Goal: Information Seeking & Learning: Learn about a topic

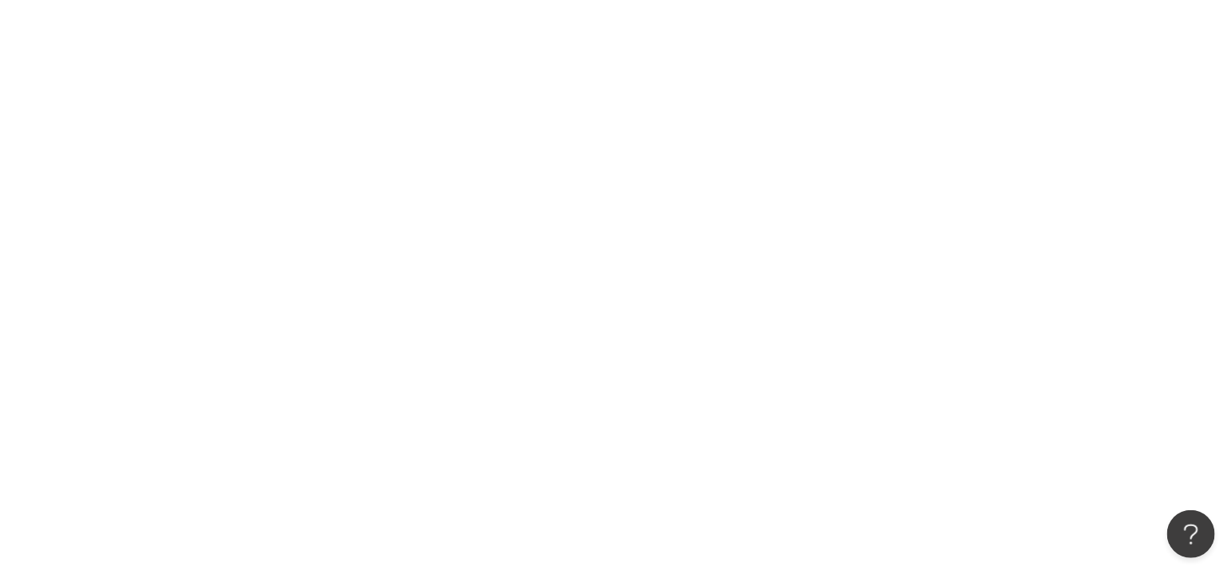
scroll to position [18, 0]
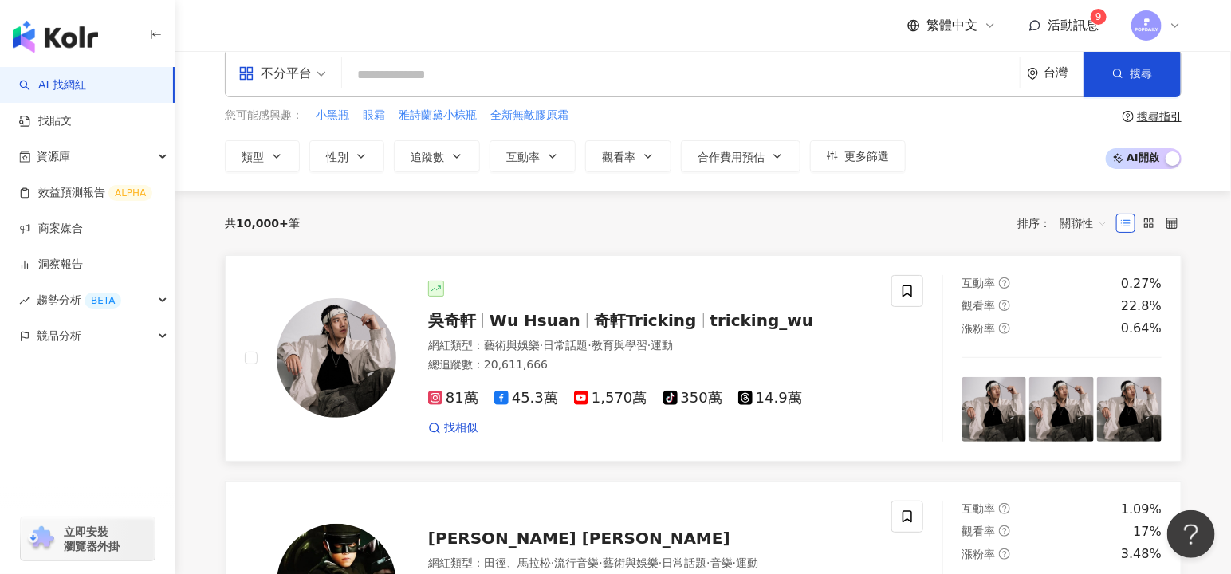
scroll to position [22, 0]
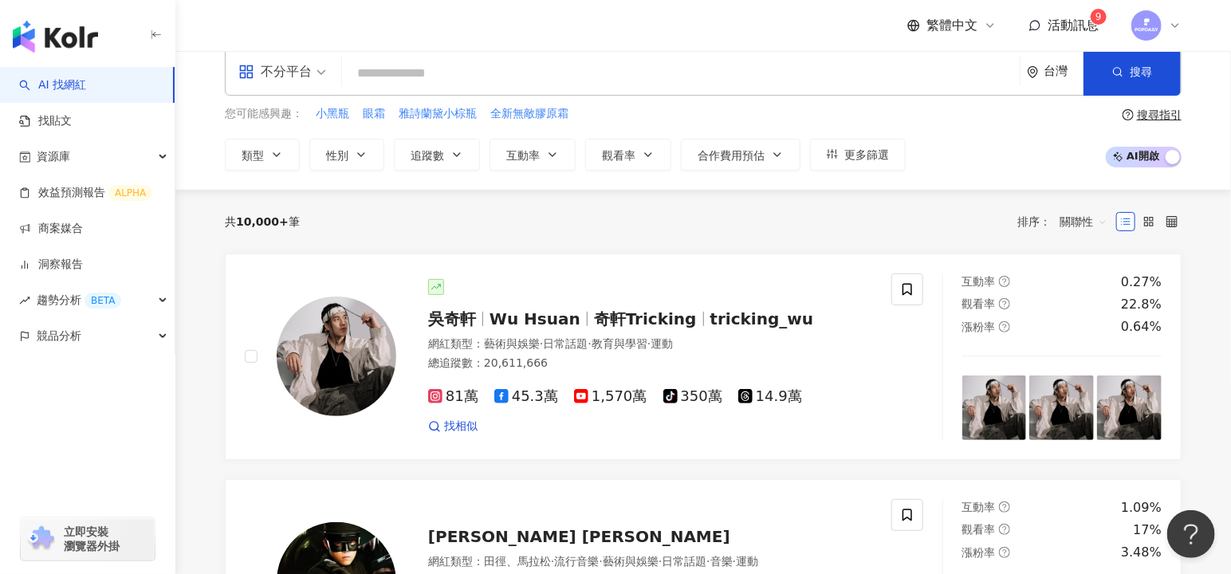
click at [450, 69] on input "search" at bounding box center [680, 73] width 665 height 30
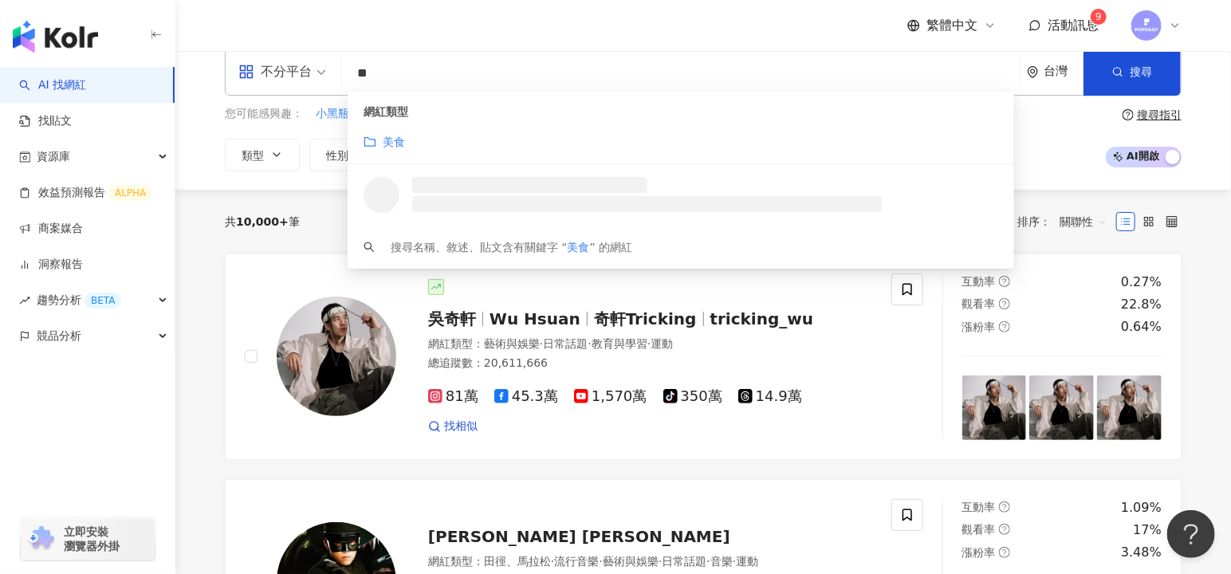
type input "**"
click at [320, 202] on div "共 10,000+ 筆 排序： 關聯性" at bounding box center [703, 222] width 956 height 64
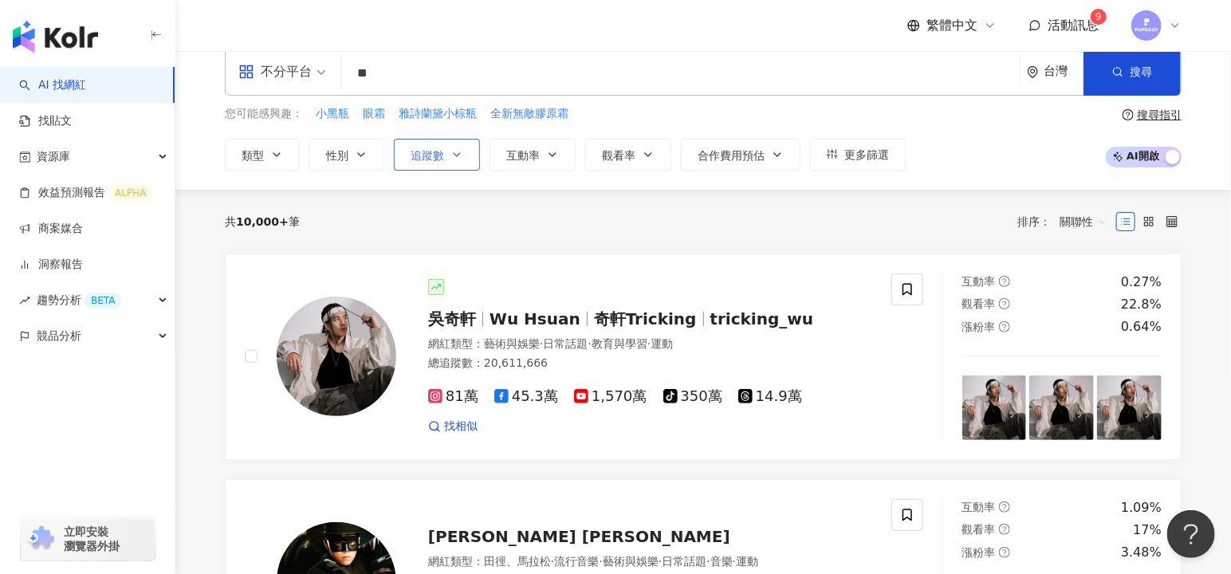
click at [434, 151] on span "追蹤數" at bounding box center [426, 155] width 33 height 13
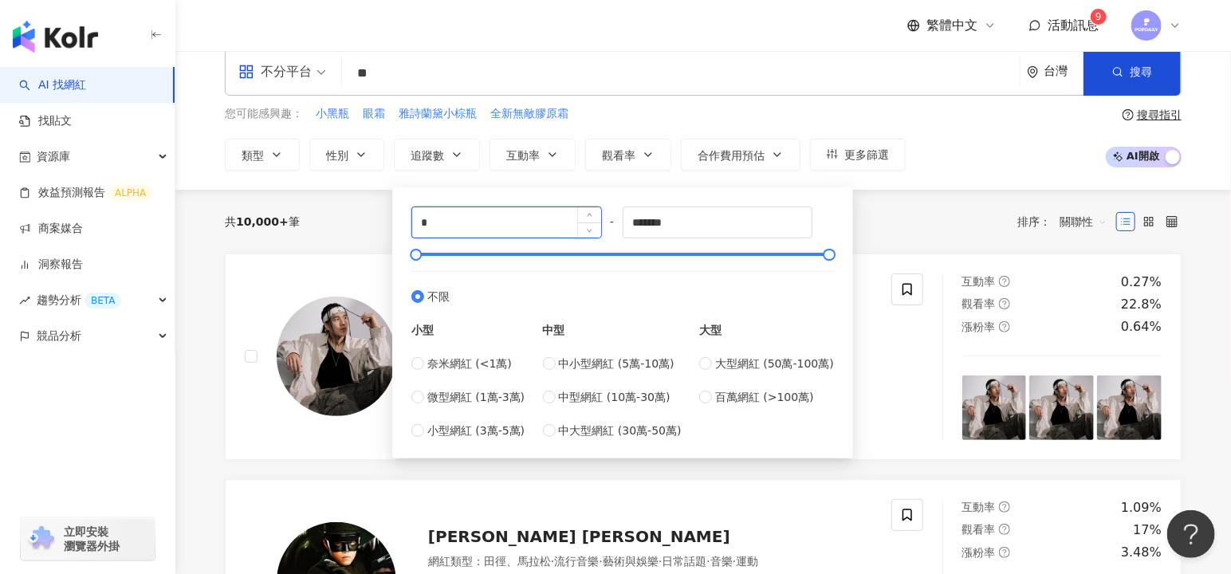
click at [486, 215] on input "*" at bounding box center [506, 222] width 189 height 30
type input "******"
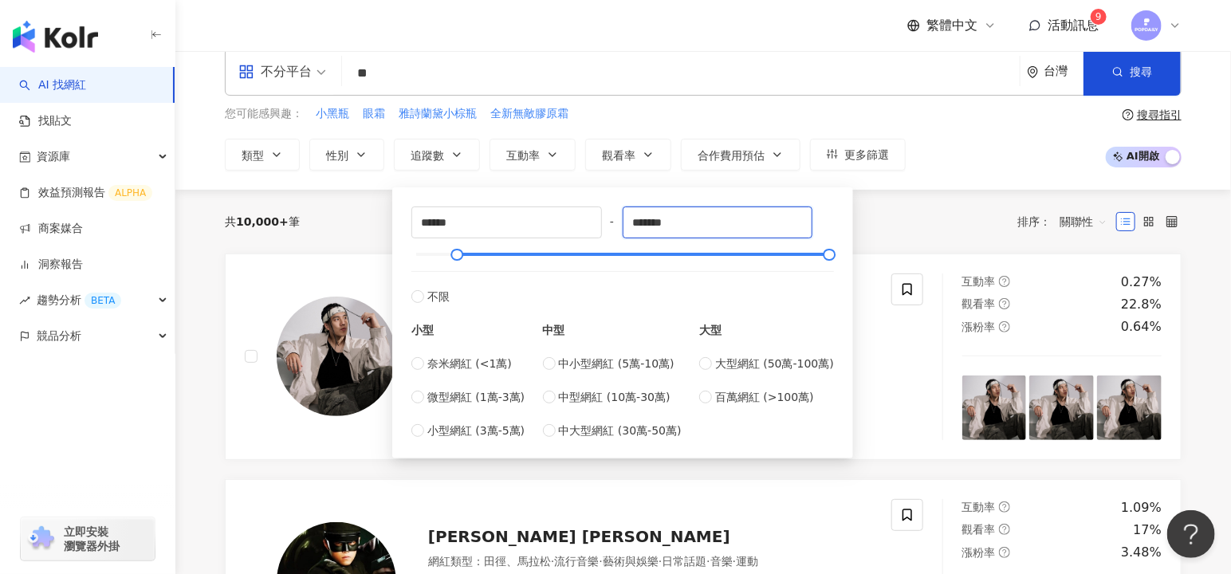
drag, startPoint x: 738, startPoint y: 220, endPoint x: 610, endPoint y: 225, distance: 128.4
click at [610, 225] on div "****** - ******* 不限 小型 奈米網紅 (<1萬) 微型網紅 (1萬-3萬) 小型網紅 (3萬-5萬) 中型 中小型網紅 (5萬-10萬) 中…" at bounding box center [622, 322] width 422 height 233
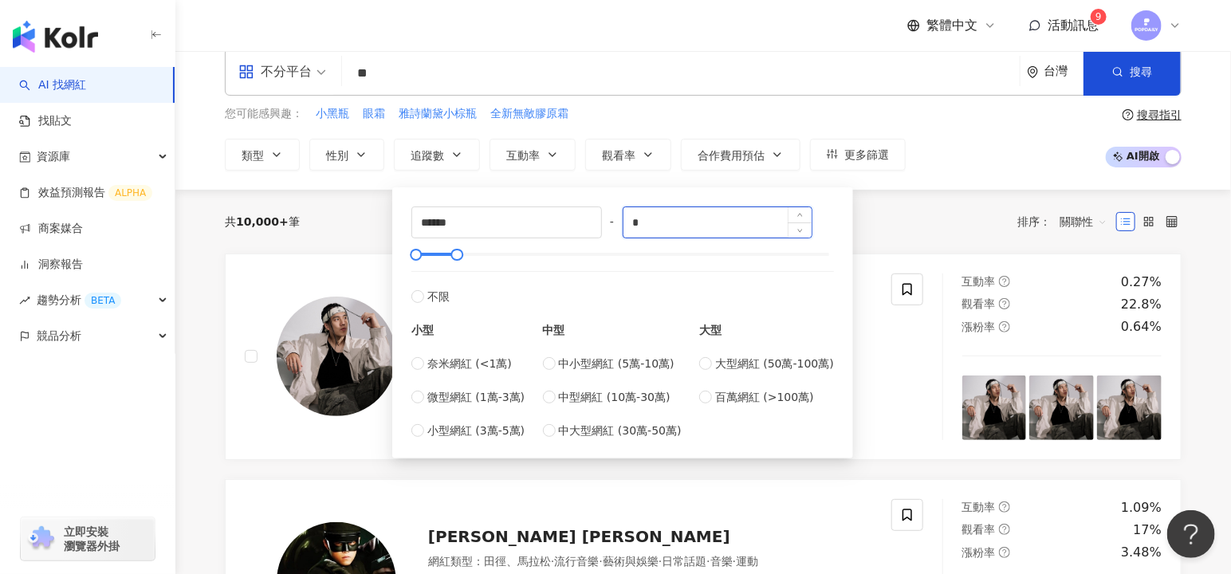
type input "*"
type input "******"
click at [886, 228] on div "共 10,000+ 筆 排序： 關聯性" at bounding box center [703, 222] width 956 height 26
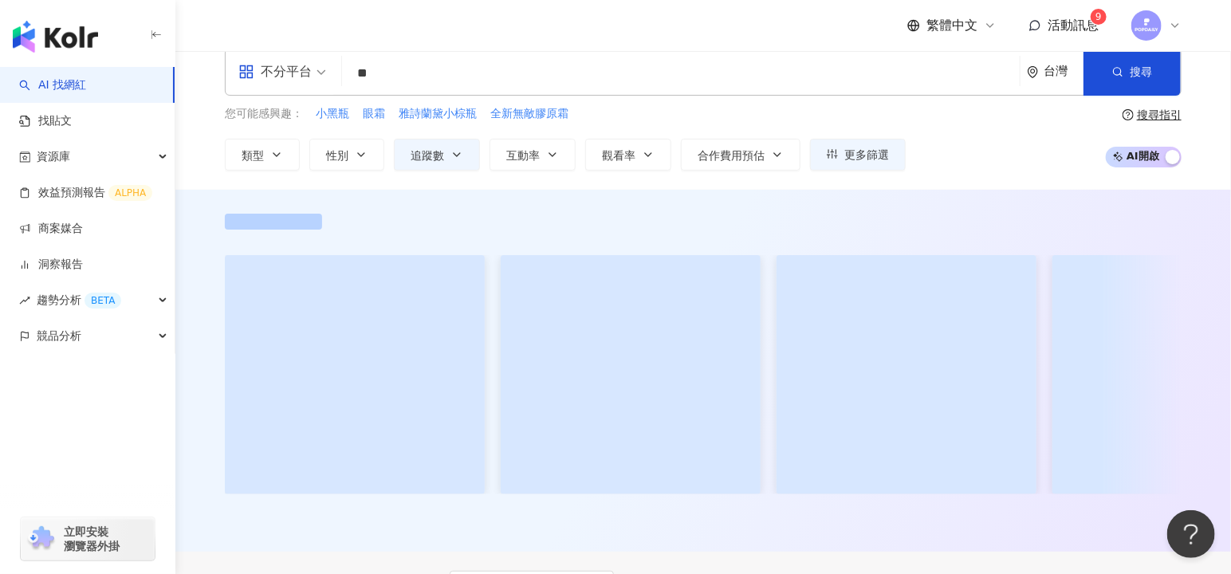
click at [298, 72] on input "search" at bounding box center [282, 62] width 88 height 26
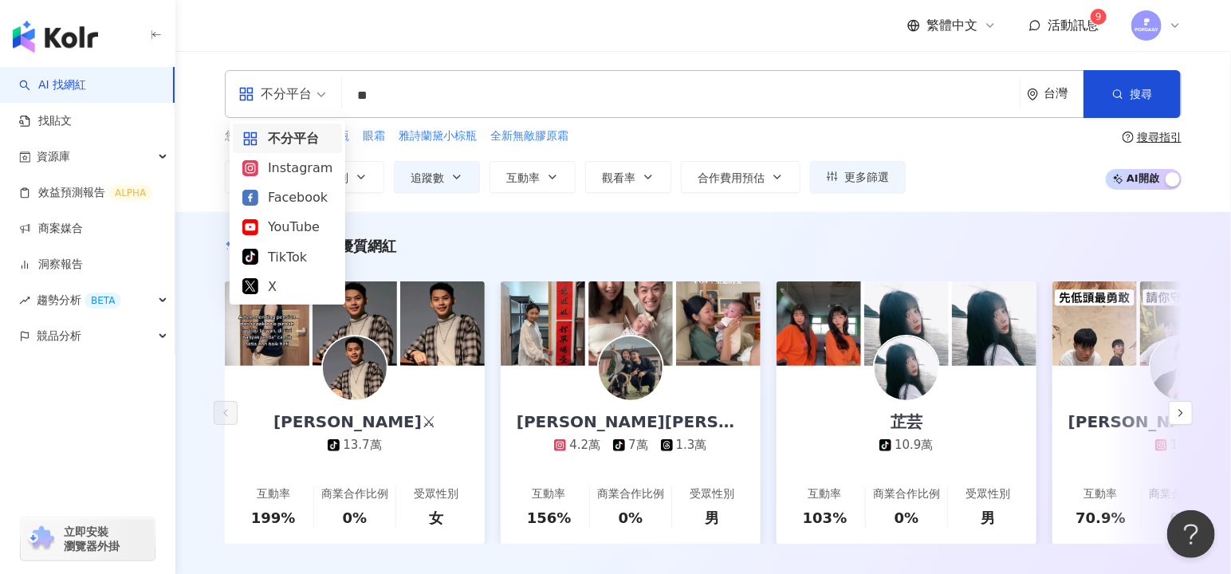
click at [309, 92] on div "不分平台" at bounding box center [274, 94] width 73 height 26
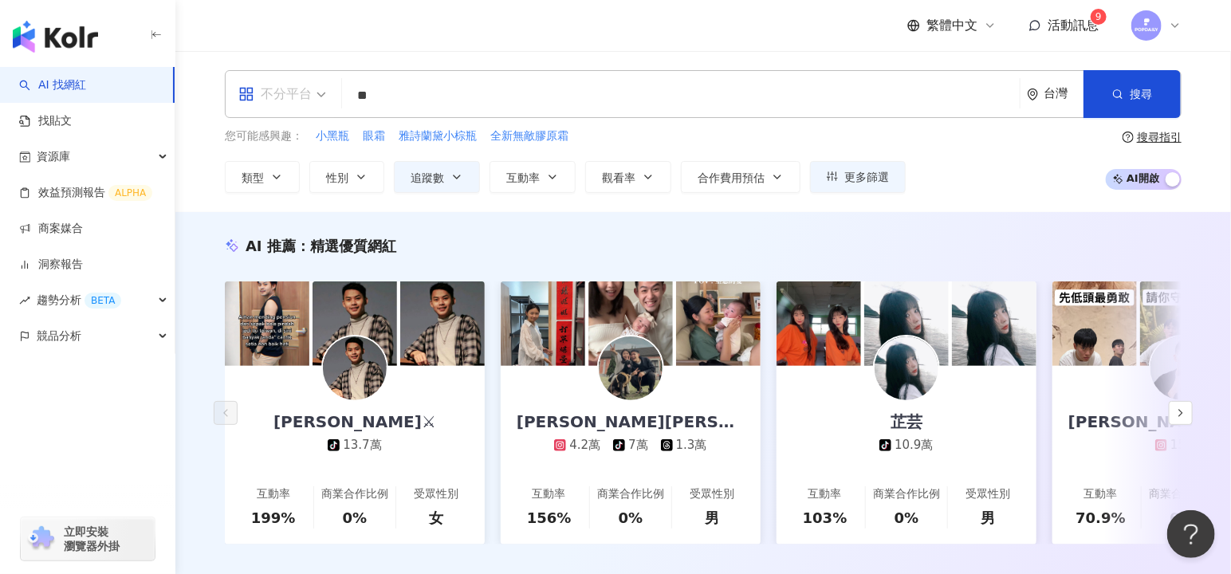
click at [292, 99] on div "不分平台" at bounding box center [274, 94] width 73 height 26
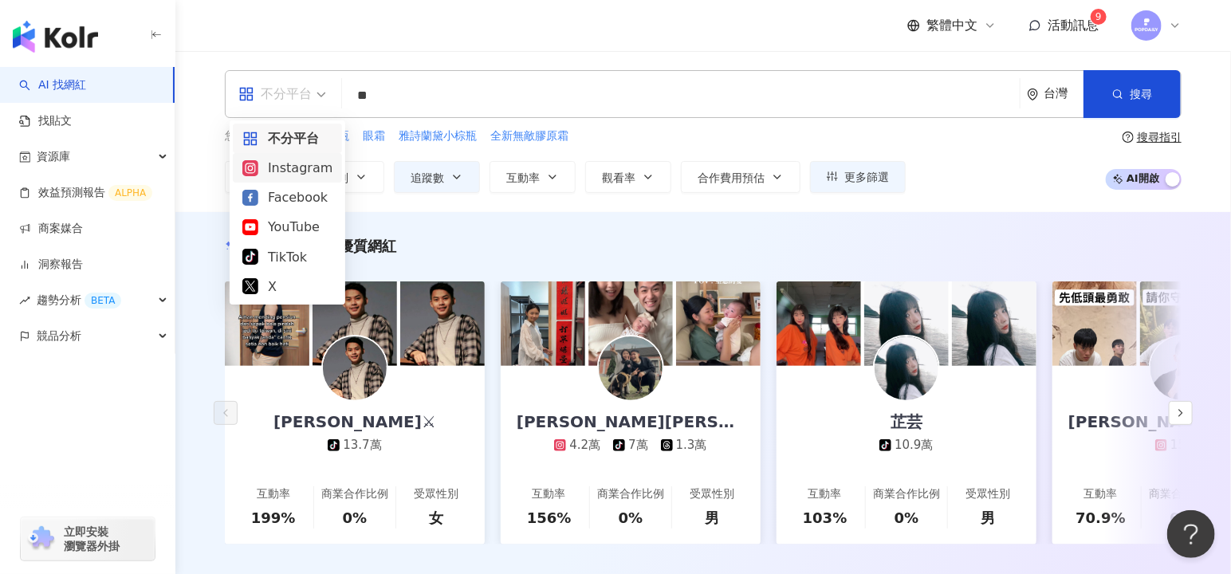
click at [287, 167] on div "Instagram" at bounding box center [287, 168] width 90 height 20
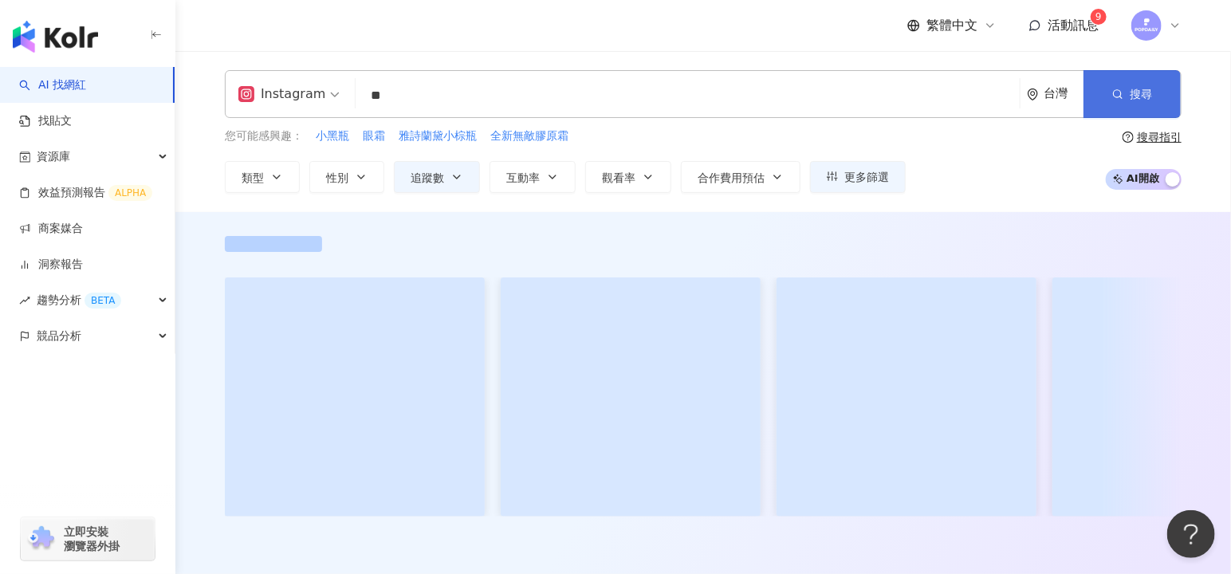
click at [1146, 81] on button "搜尋" at bounding box center [1131, 94] width 97 height 48
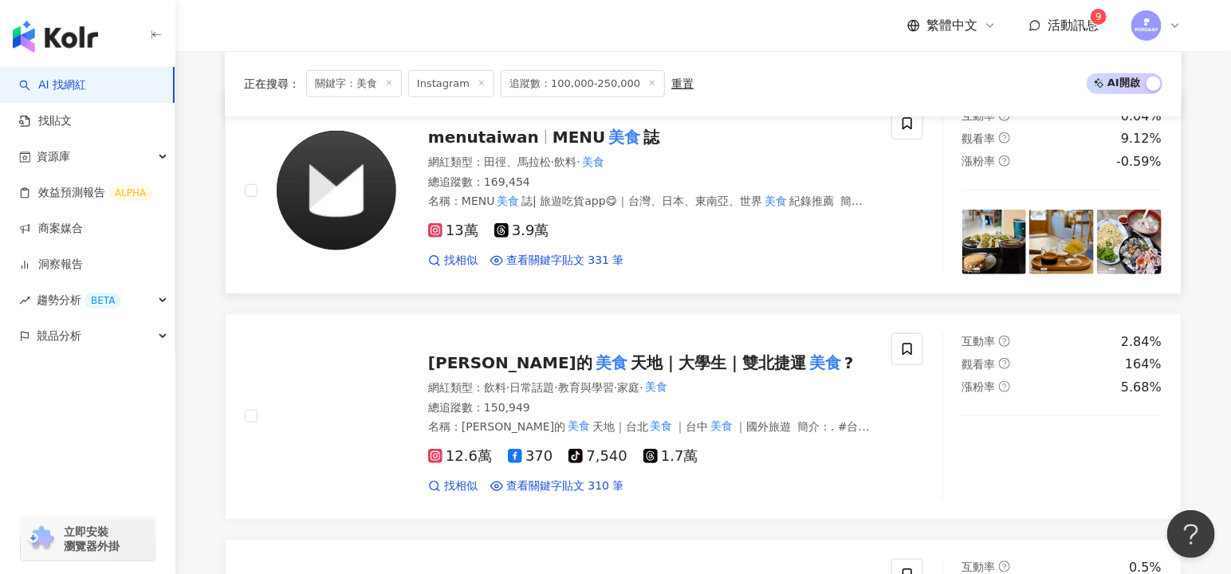
scroll to position [488, 0]
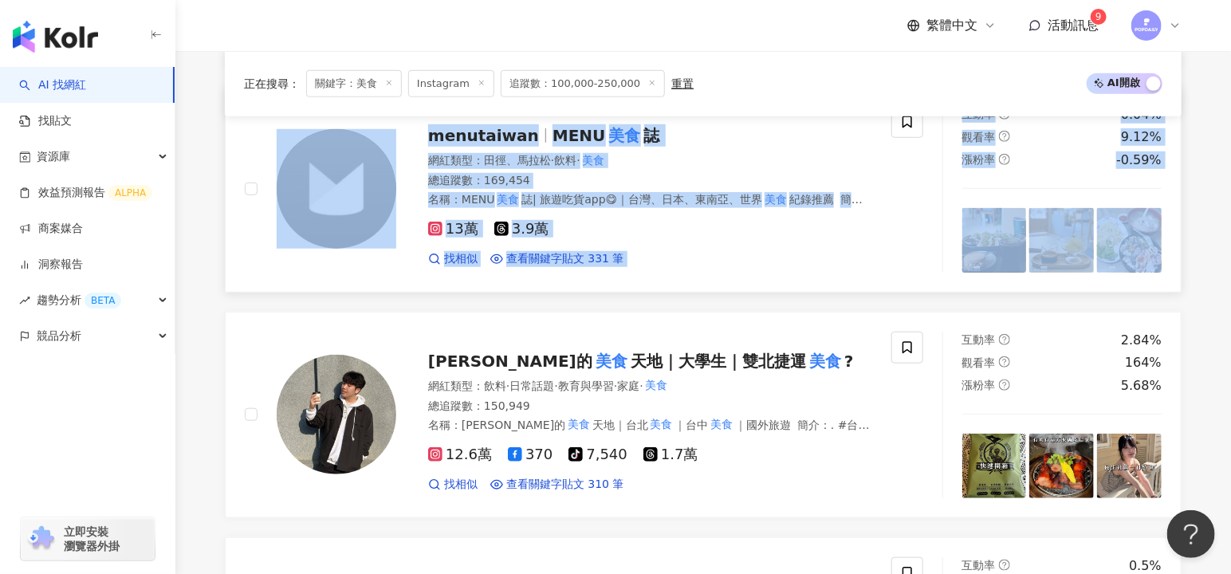
click at [434, 227] on icon at bounding box center [435, 228] width 3 height 3
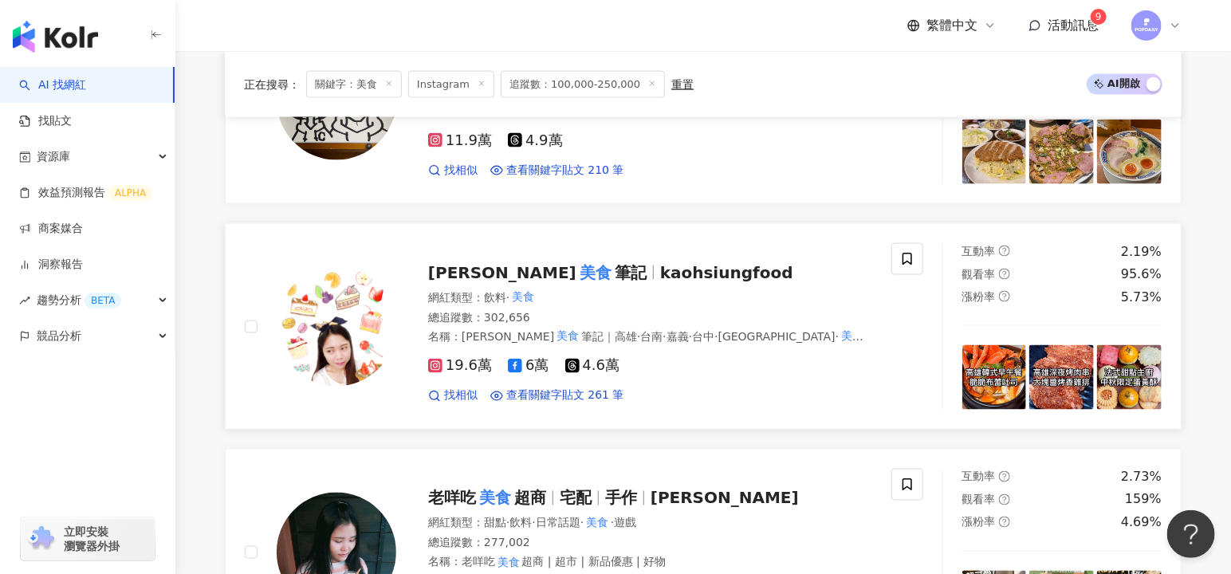
scroll to position [1103, 0]
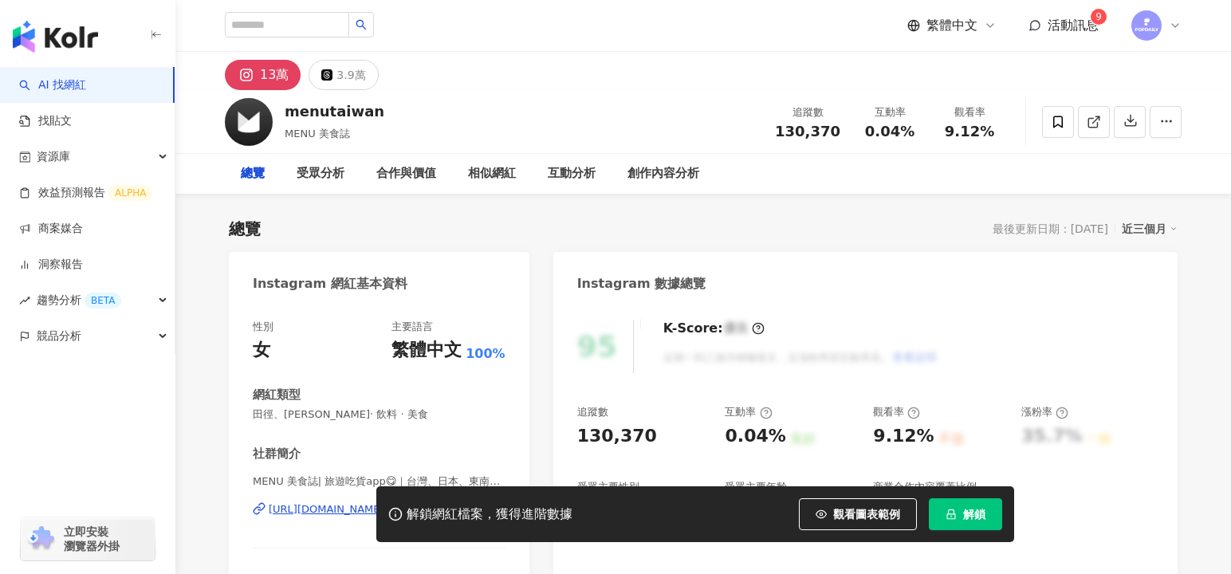
click at [344, 423] on div "性別 女 主要語言 繁體中文 100% 網紅類型 田徑、馬拉松 · 飲料 · 美食 社群簡介 MENU 美食誌| 旅遊吃貨app😋｜台灣、日本、東南亞、世界美…" at bounding box center [379, 479] width 253 height 318
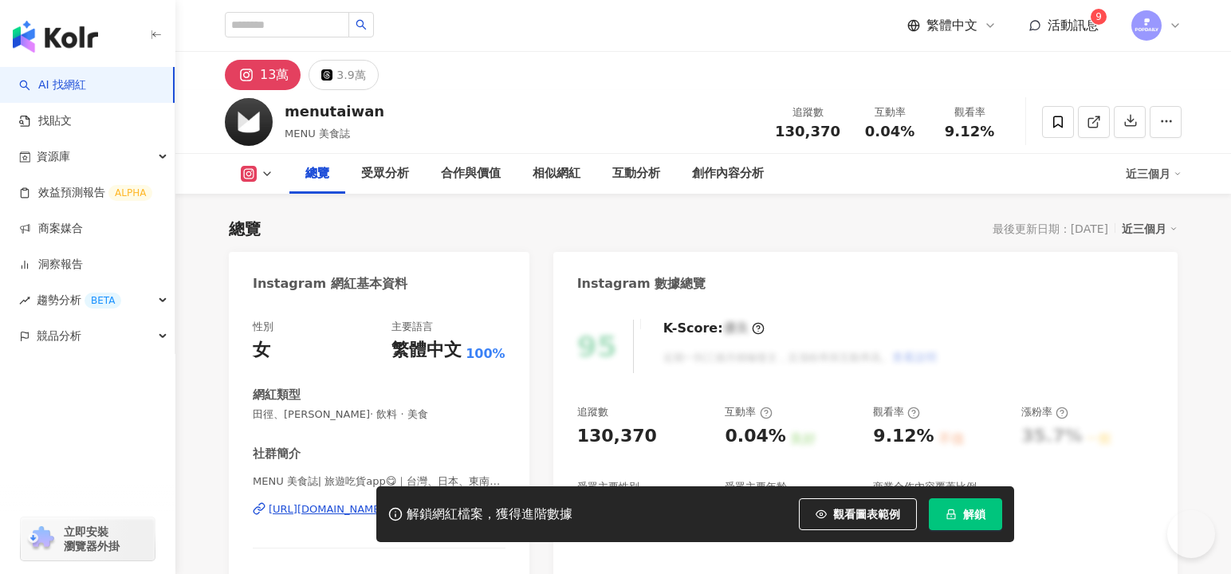
click at [365, 320] on div "性別 女 主要語言 繁體中文 100% 網紅類型 田徑、馬拉松 · 飲料 · 美食 社群簡介 MENU 美食誌| 旅遊吃貨app😋｜台灣、日本、東南亞、世界美…" at bounding box center [379, 479] width 253 height 318
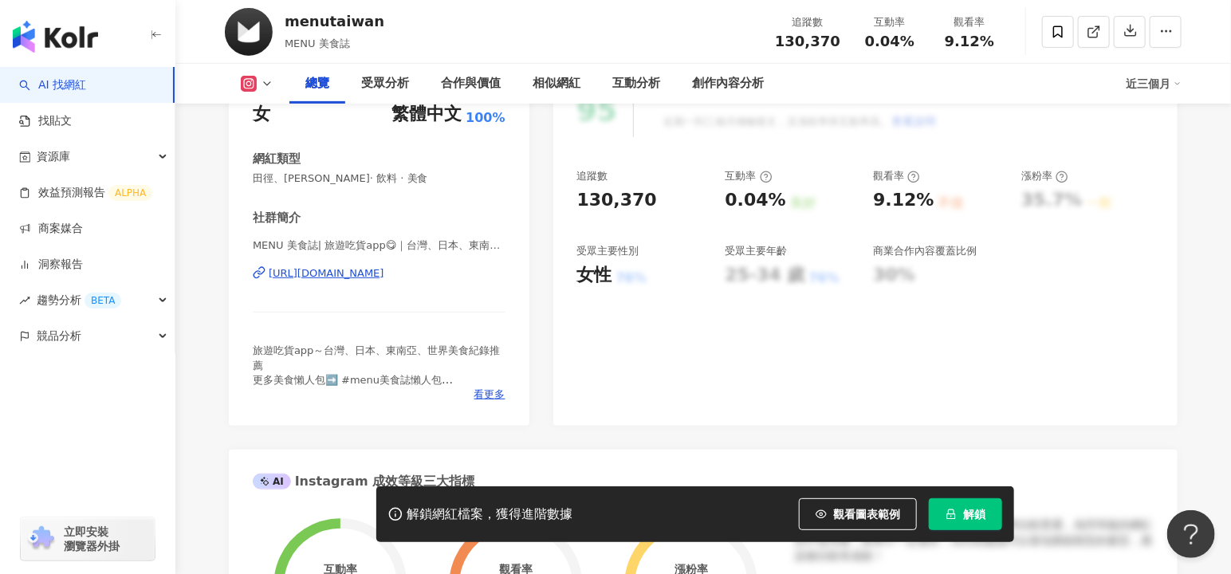
click at [382, 265] on div "MENU 美食誌| 旅遊吃貨app😋｜台灣、日本、東南亞、世界美食紀錄推薦 | menutaiwan https://www.instagram.com/me…" at bounding box center [379, 284] width 253 height 93
click at [371, 272] on div "https://www.instagram.com/menutaiwan/" at bounding box center [327, 273] width 116 height 14
click at [355, 277] on div "https://www.instagram.com/menutaiwan/" at bounding box center [327, 273] width 116 height 14
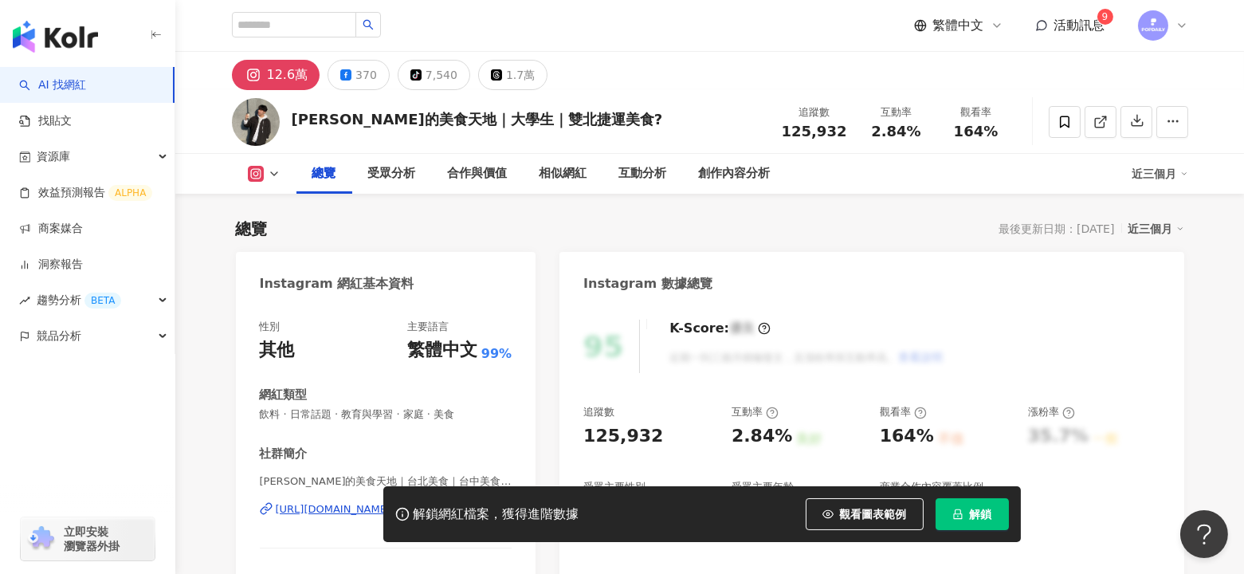
click at [818, 351] on div "K-Score : 優良 近期一到三個月積極發文，且漲粉率與互動率高。 查看說明" at bounding box center [799, 346] width 290 height 53
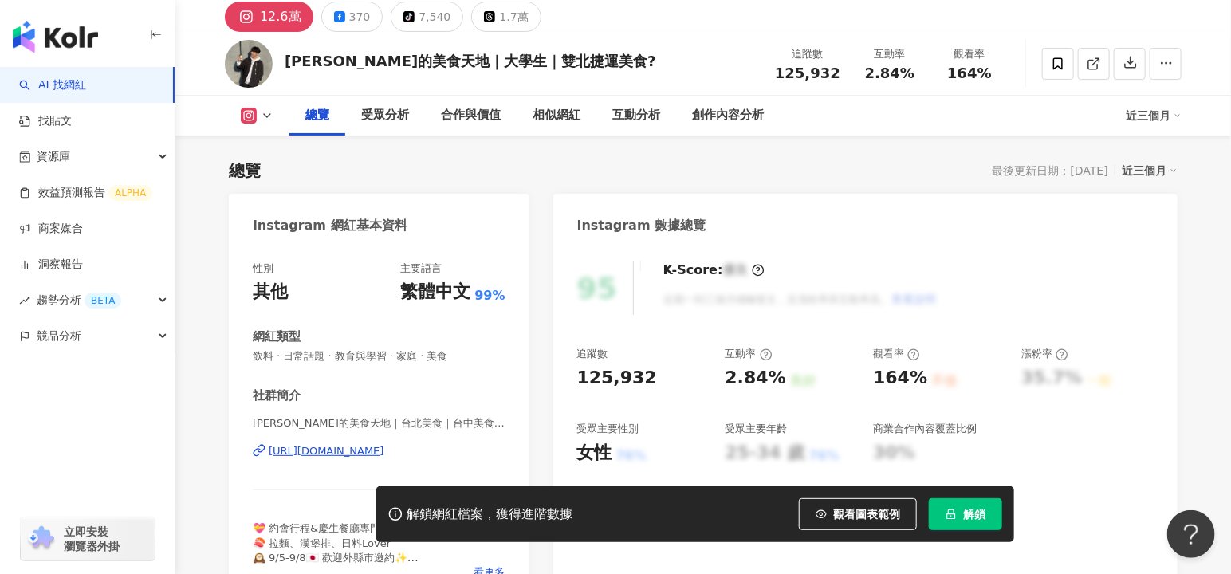
scroll to position [60, 0]
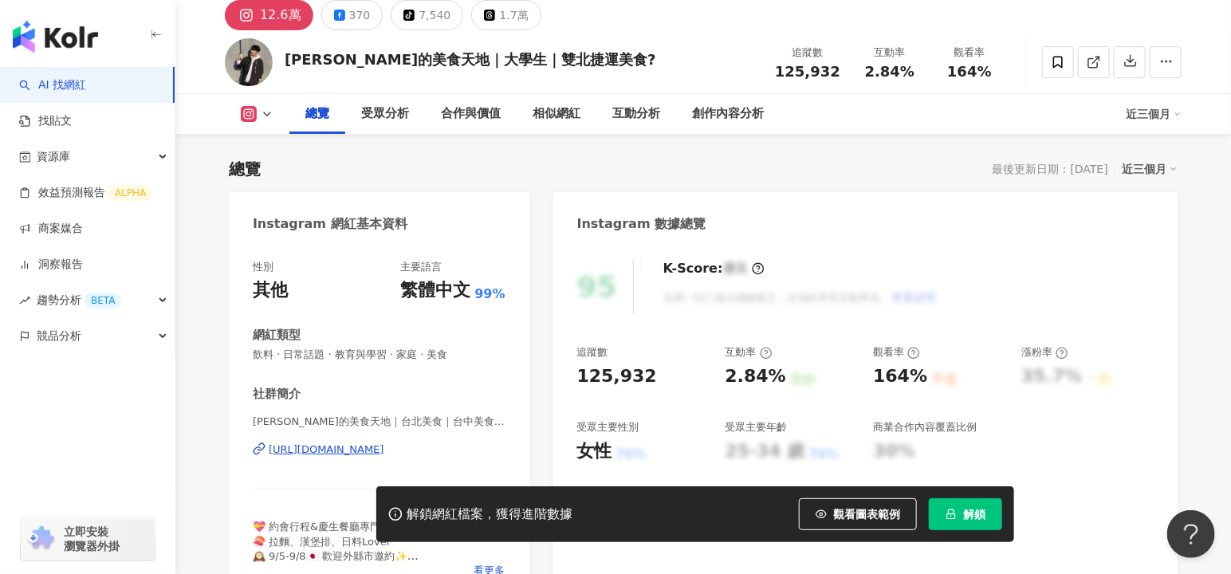
click at [384, 445] on div "https://www.instagram.com/ray_eat_food/" at bounding box center [327, 449] width 116 height 14
